Goal: Navigation & Orientation: Find specific page/section

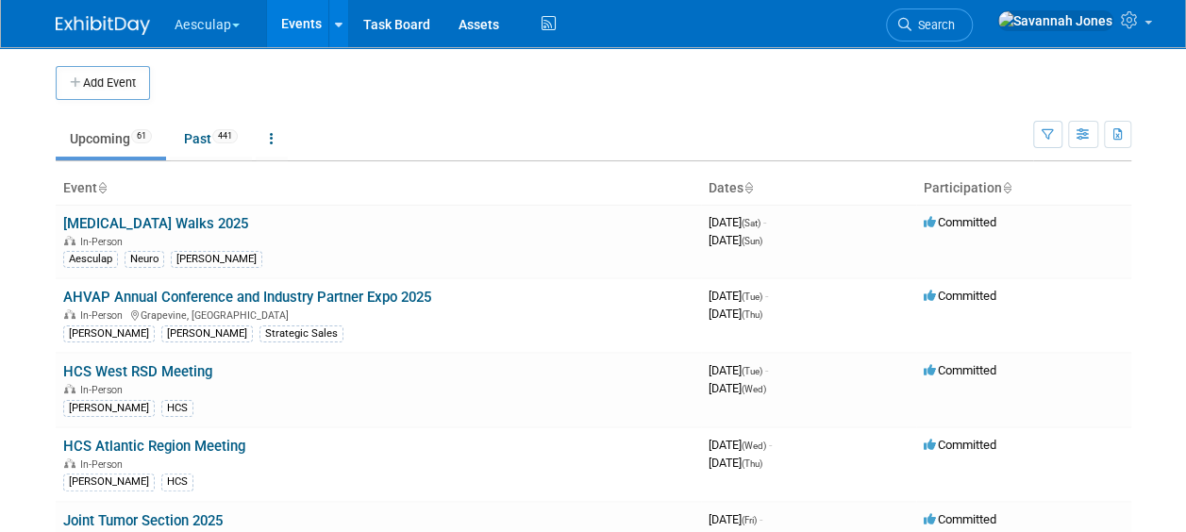
click at [215, 15] on button "Aesculap" at bounding box center [218, 21] width 91 height 42
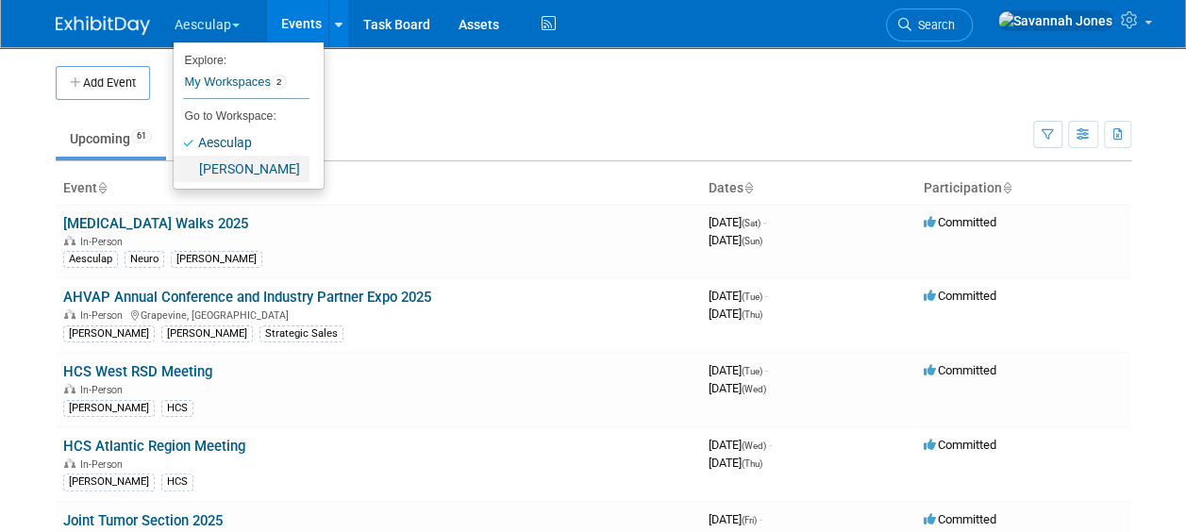
click at [229, 172] on link "[PERSON_NAME]" at bounding box center [242, 169] width 136 height 26
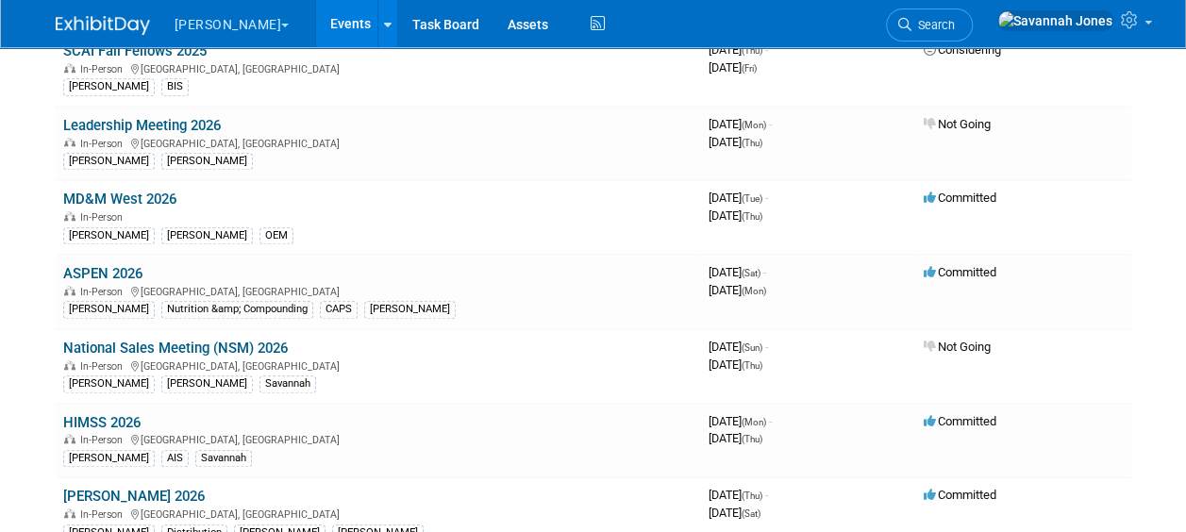
scroll to position [693, 0]
click at [124, 265] on link "ASPEN 2026" at bounding box center [102, 273] width 79 height 17
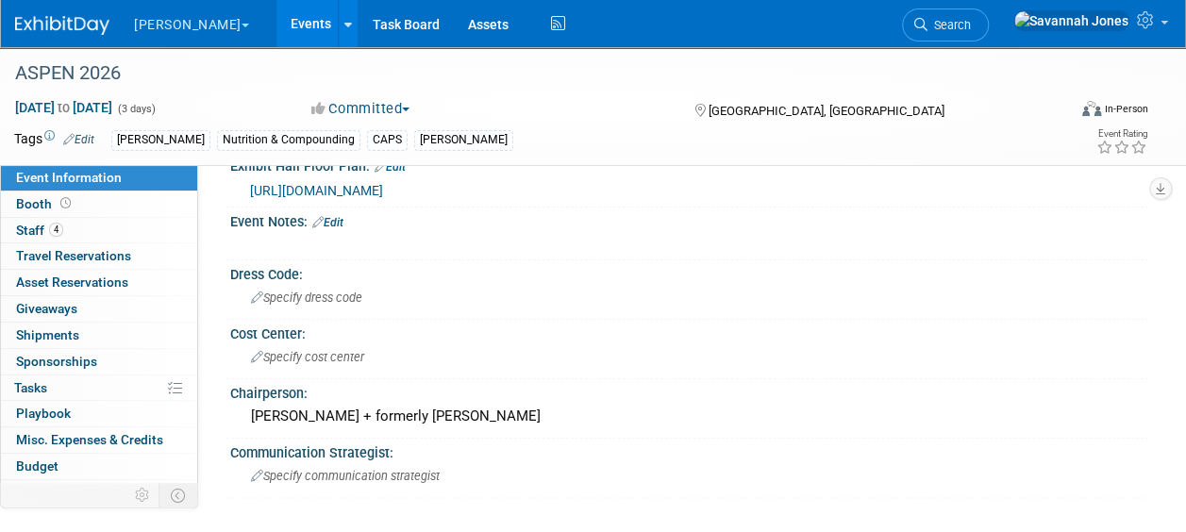
scroll to position [838, 0]
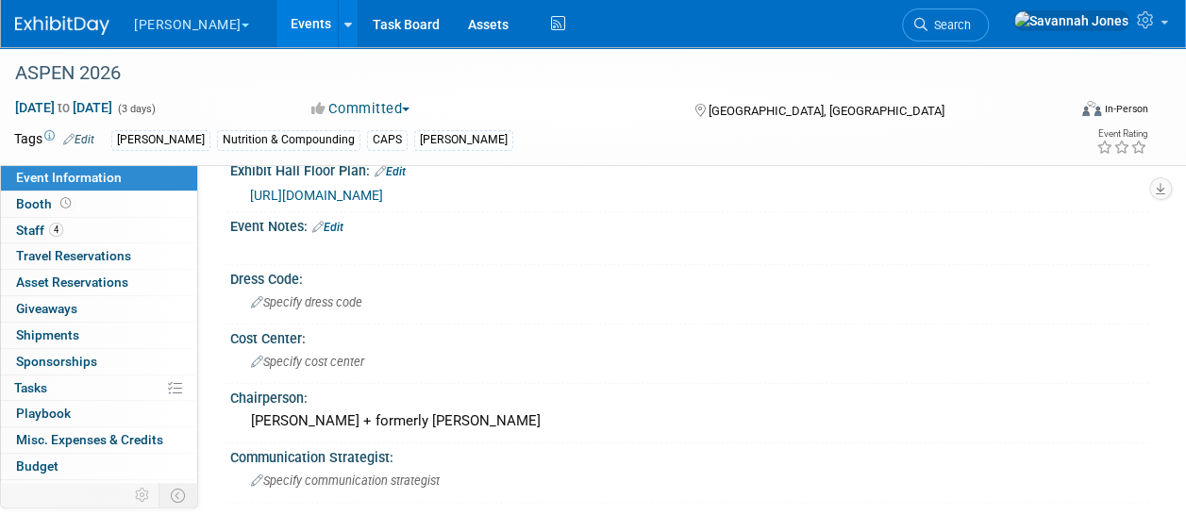
click at [276, 27] on link "Events" at bounding box center [310, 23] width 69 height 47
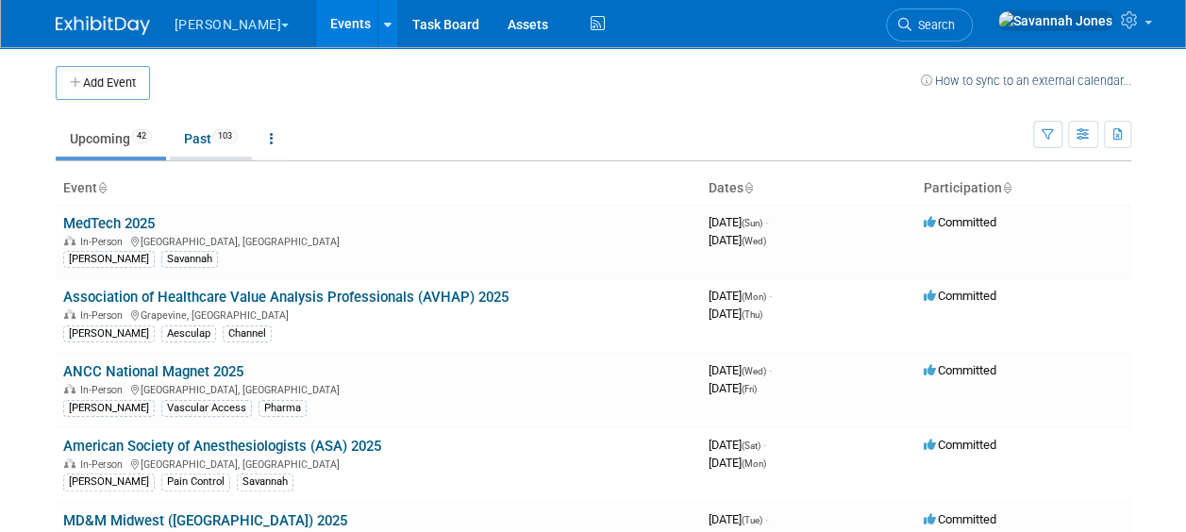
click at [201, 150] on link "Past 103" at bounding box center [211, 139] width 82 height 36
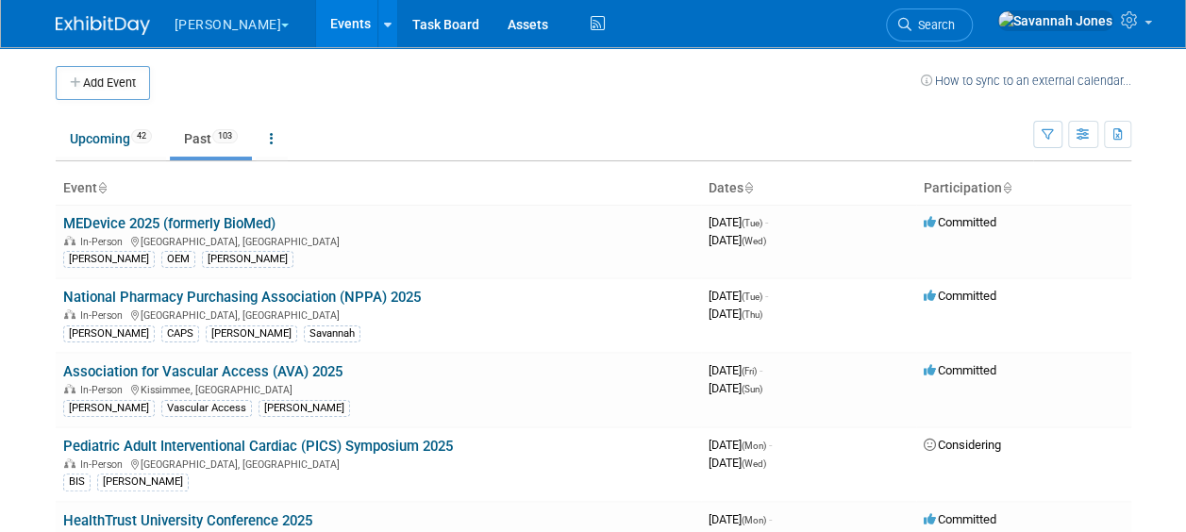
scroll to position [1410, 0]
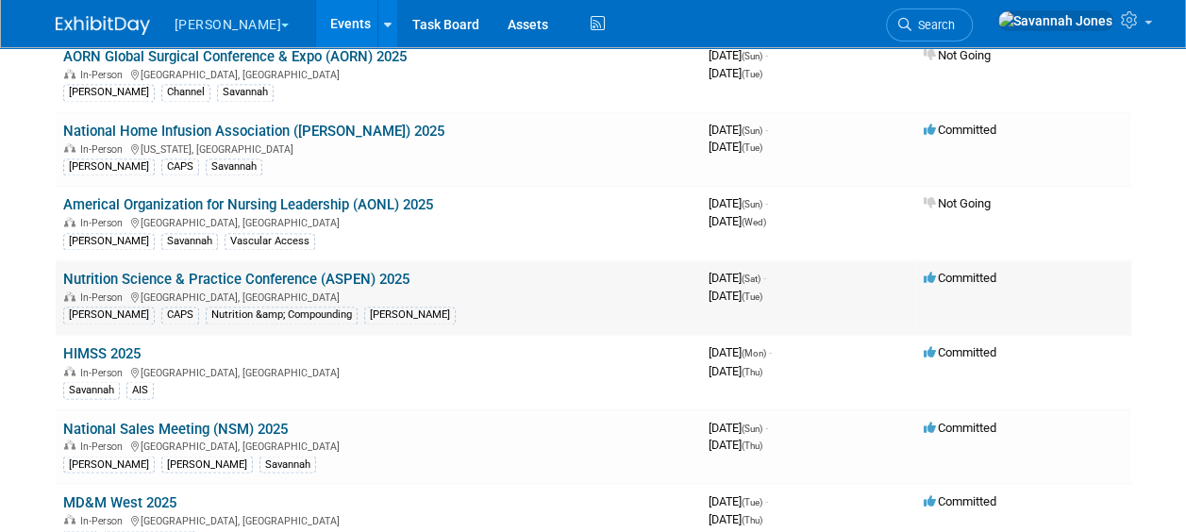
click at [236, 271] on link "Nutrition Science & Practice Conference (ASPEN) 2025" at bounding box center [236, 279] width 346 height 17
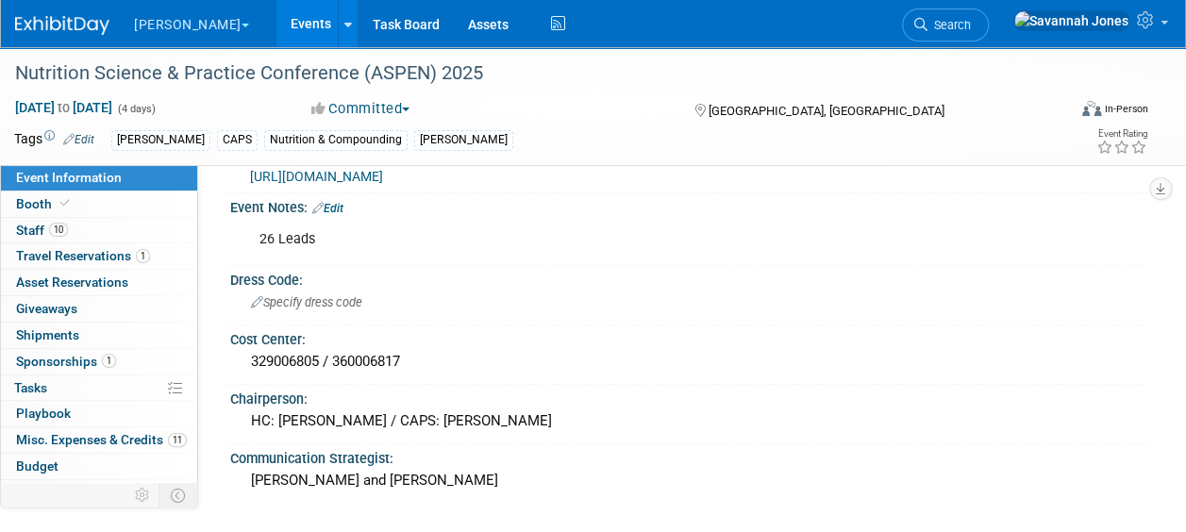
scroll to position [885, 0]
